Goal: Find specific page/section: Find specific page/section

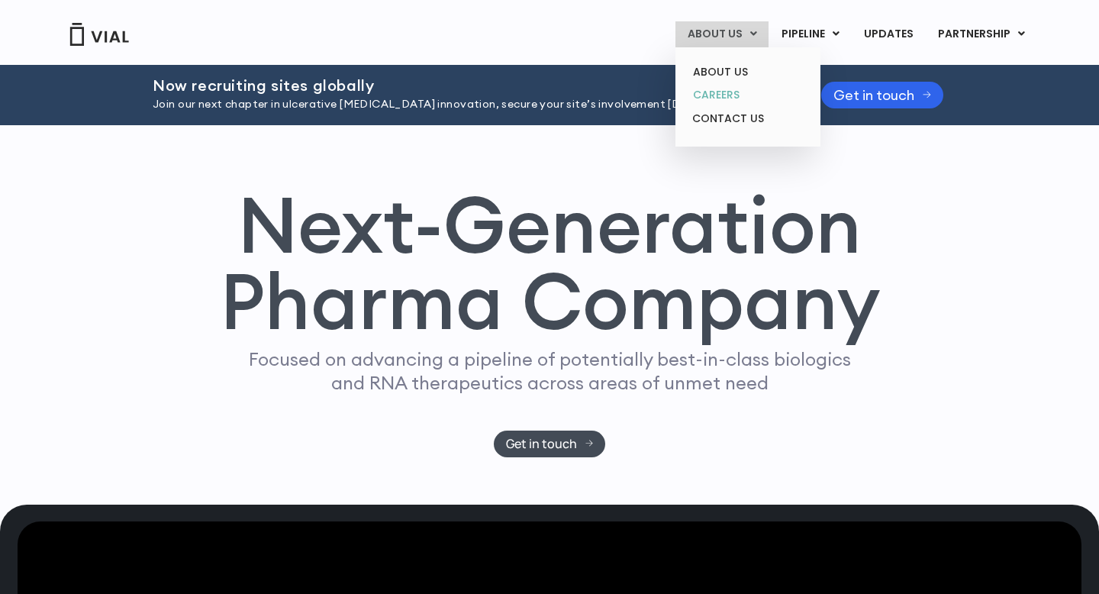
click at [733, 88] on link "CAREERS" at bounding box center [748, 95] width 134 height 24
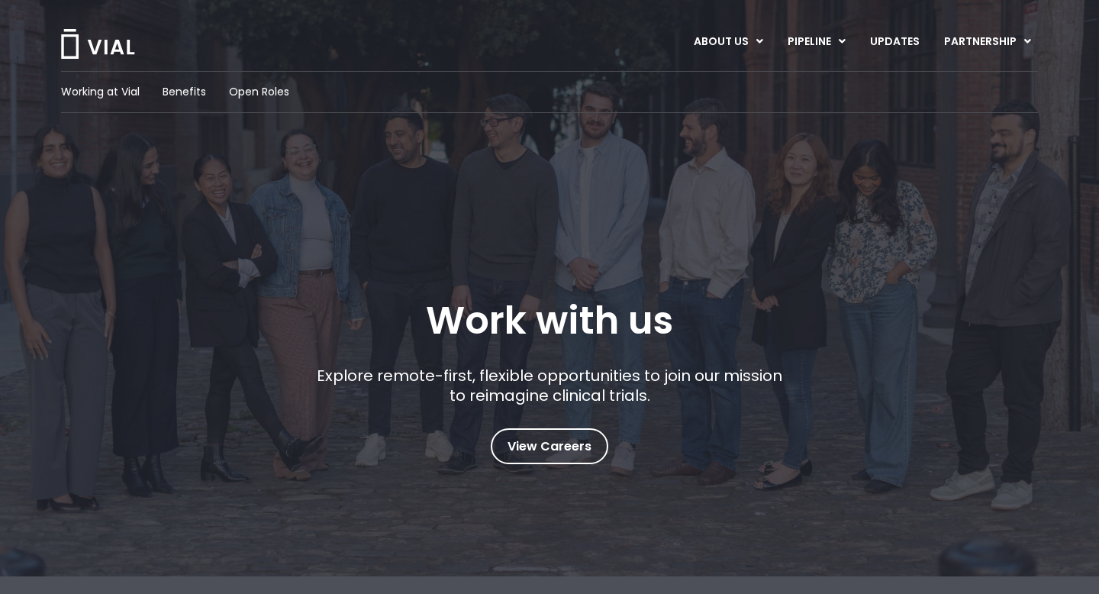
scroll to position [5, 0]
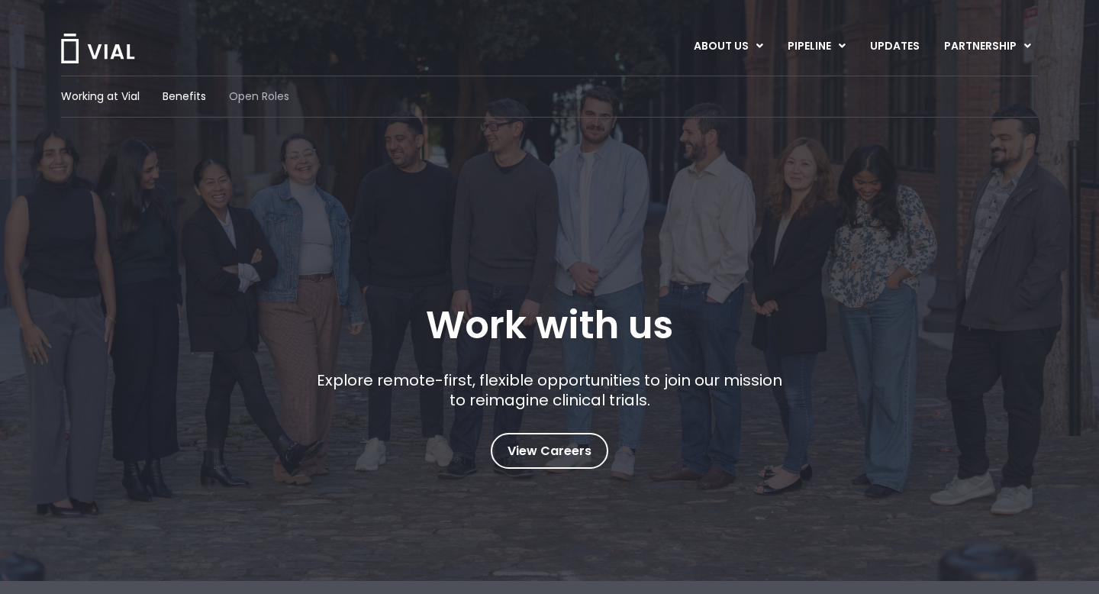
click at [250, 99] on span "Open Roles" at bounding box center [259, 97] width 60 height 16
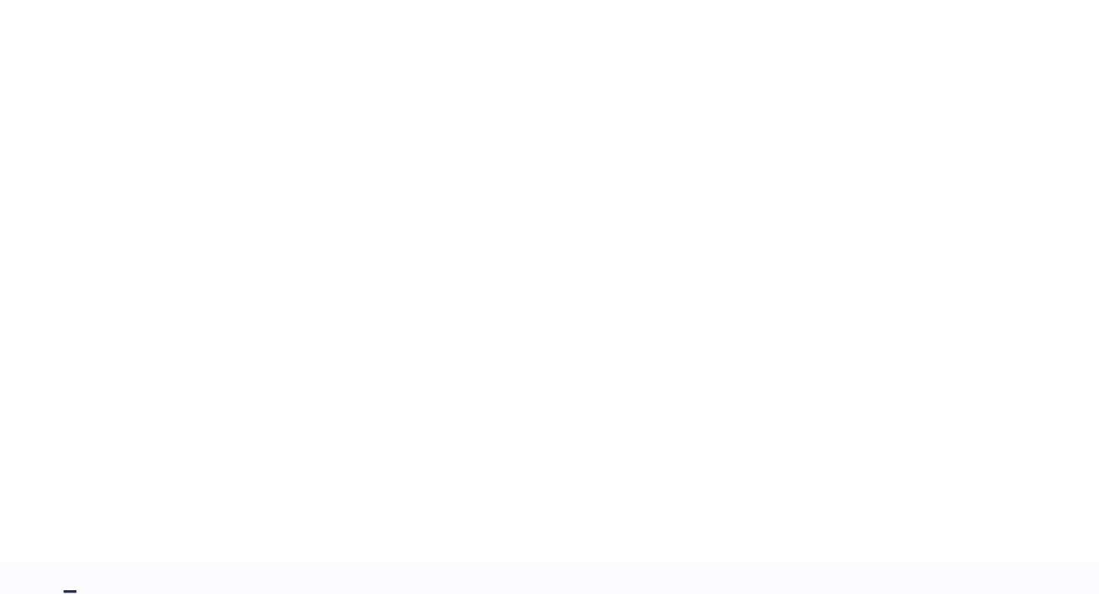
scroll to position [2259, 0]
